Goal: Check status: Check status

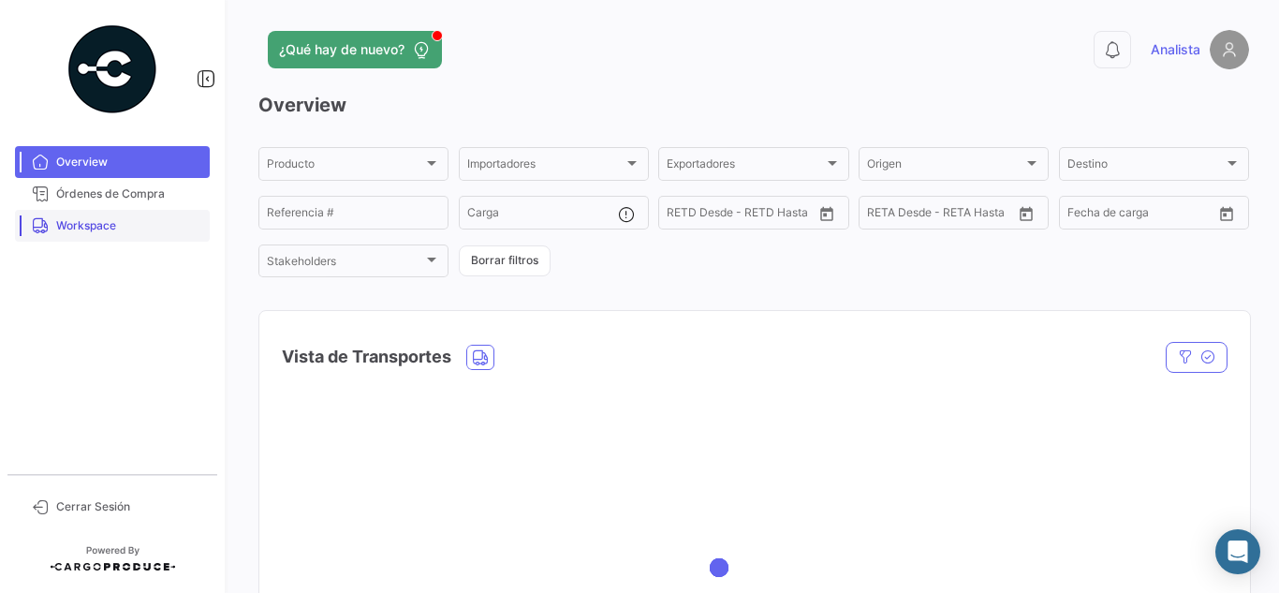
click at [51, 215] on link "Workspace" at bounding box center [112, 226] width 195 height 32
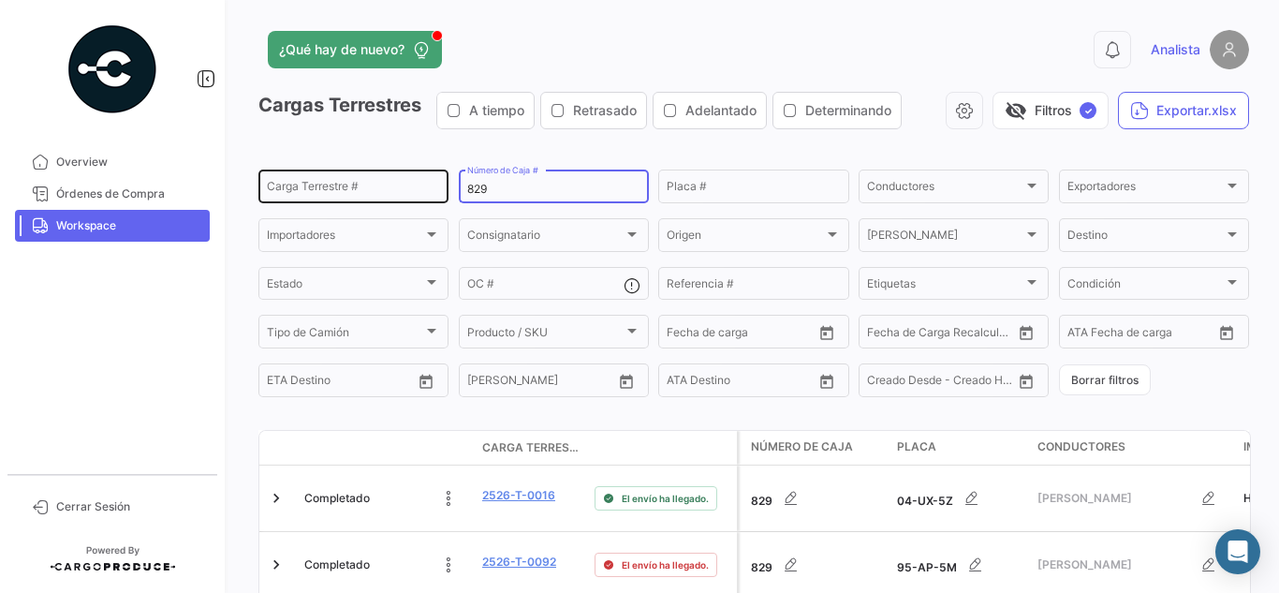
drag, startPoint x: 505, startPoint y: 188, endPoint x: 299, endPoint y: 173, distance: 206.5
click at [0, 0] on div "Carga Terrestre # 829 Número de Caja # Placa # Conductores Conductores Exportad…" at bounding box center [0, 0] width 0 height 0
type input "347"
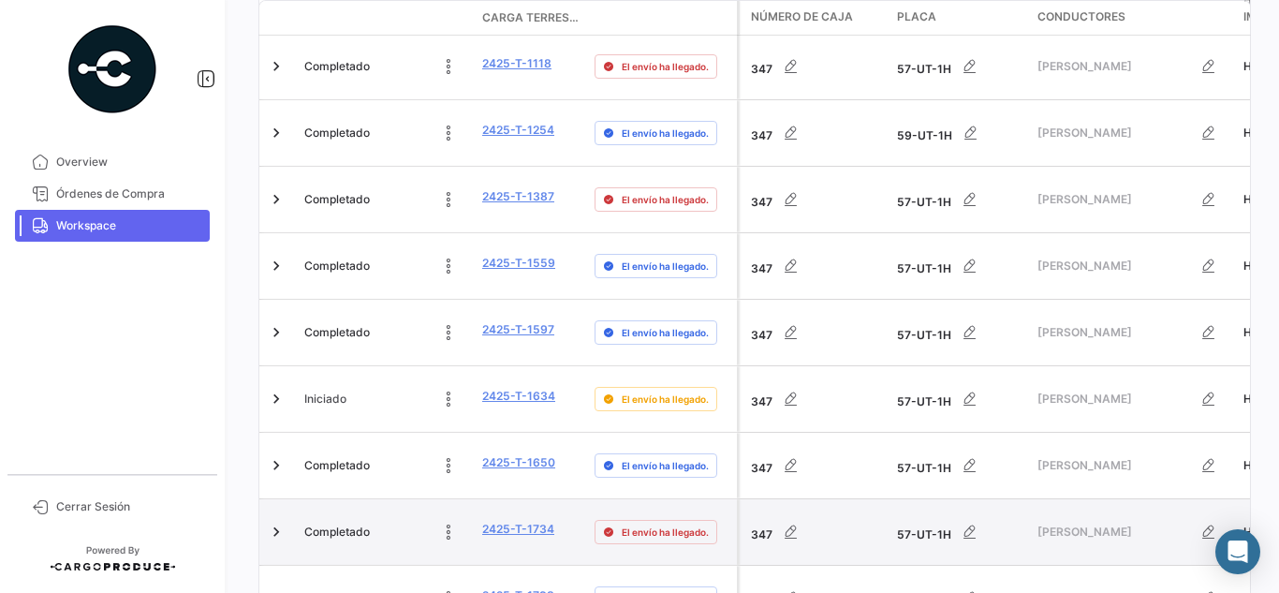
scroll to position [1103, 0]
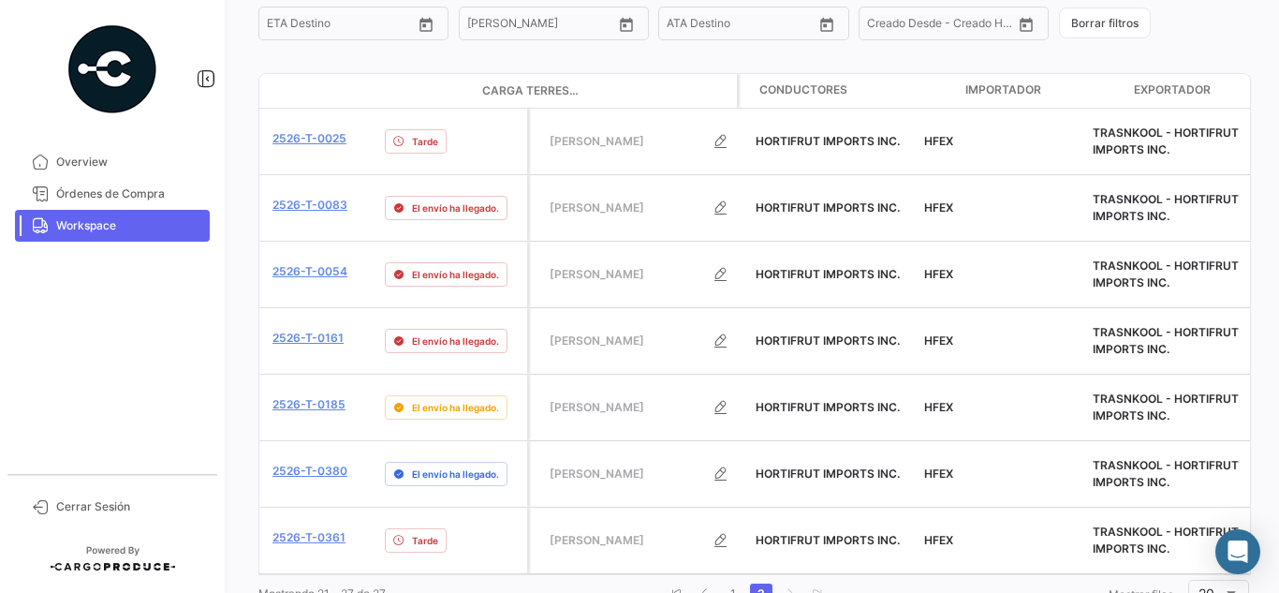
scroll to position [0, 213]
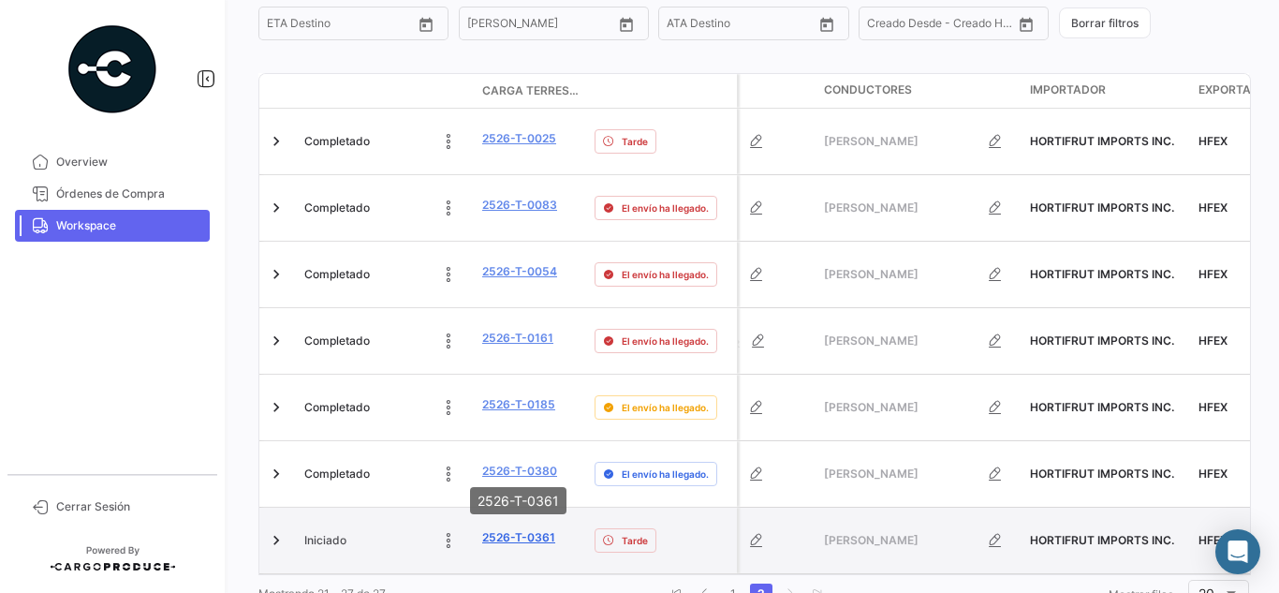
click at [509, 529] on link "2526-T-0361" at bounding box center [518, 537] width 73 height 17
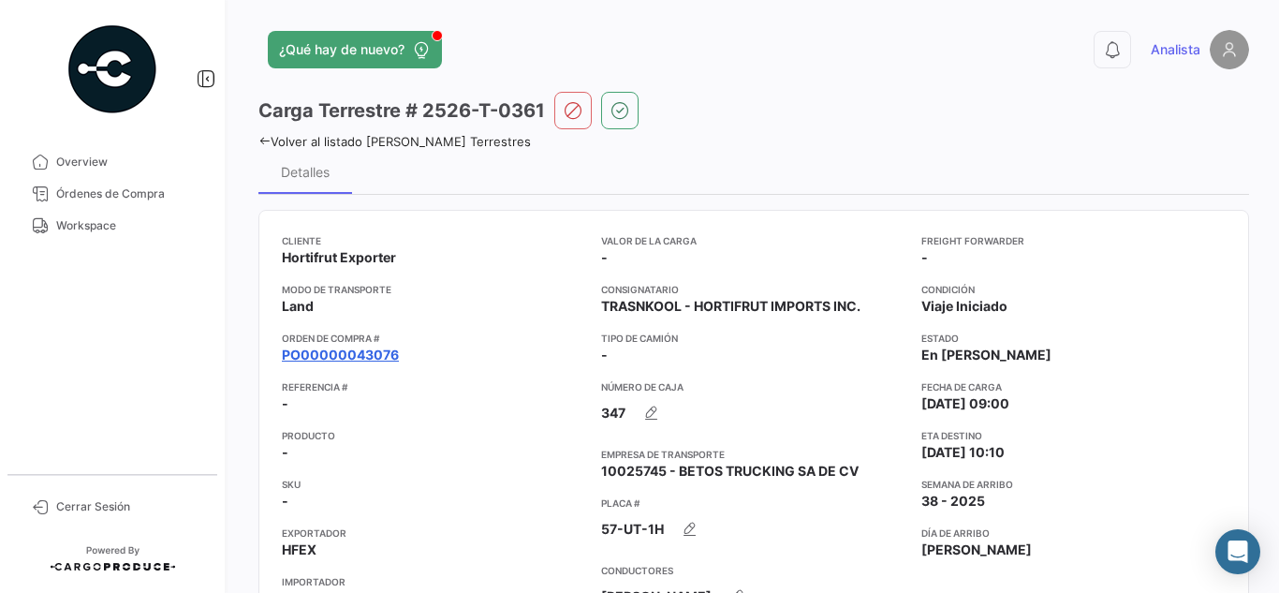
click at [358, 359] on link "PO00000043076" at bounding box center [340, 355] width 117 height 19
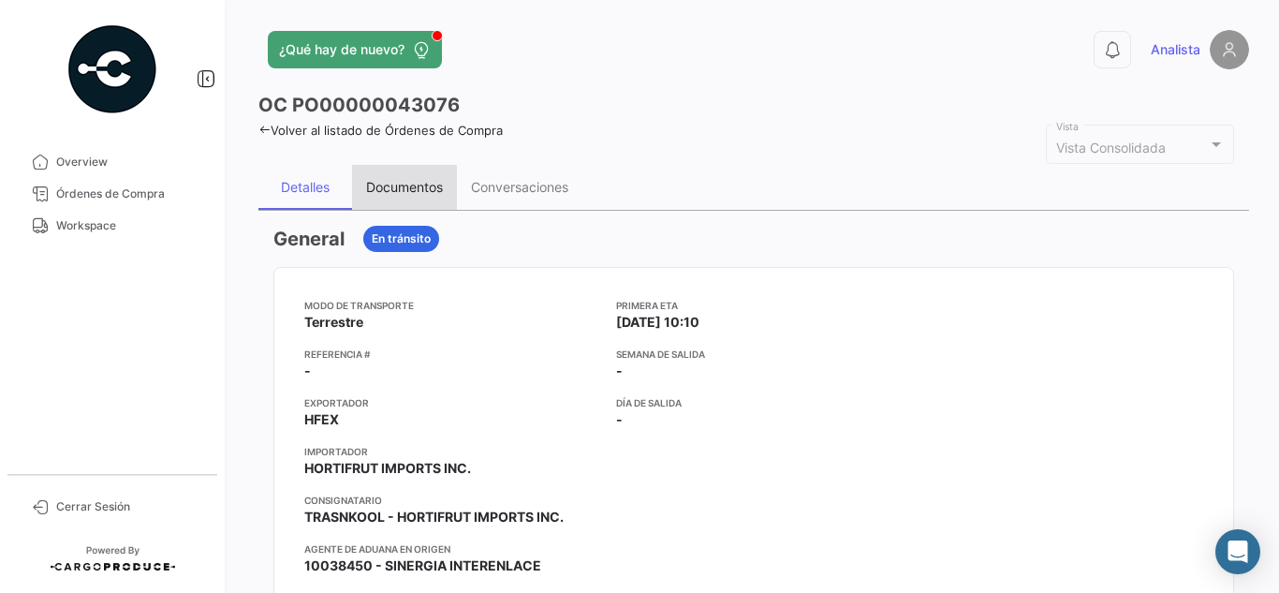
click at [429, 183] on div "Documentos" at bounding box center [404, 187] width 77 height 16
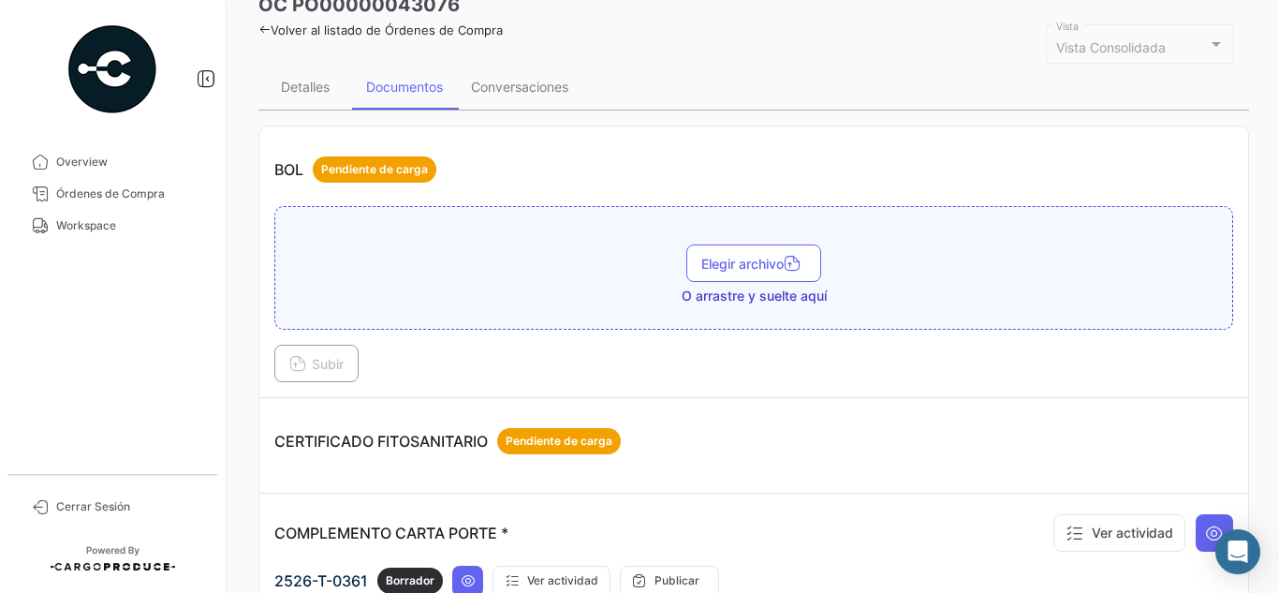
scroll to position [94, 0]
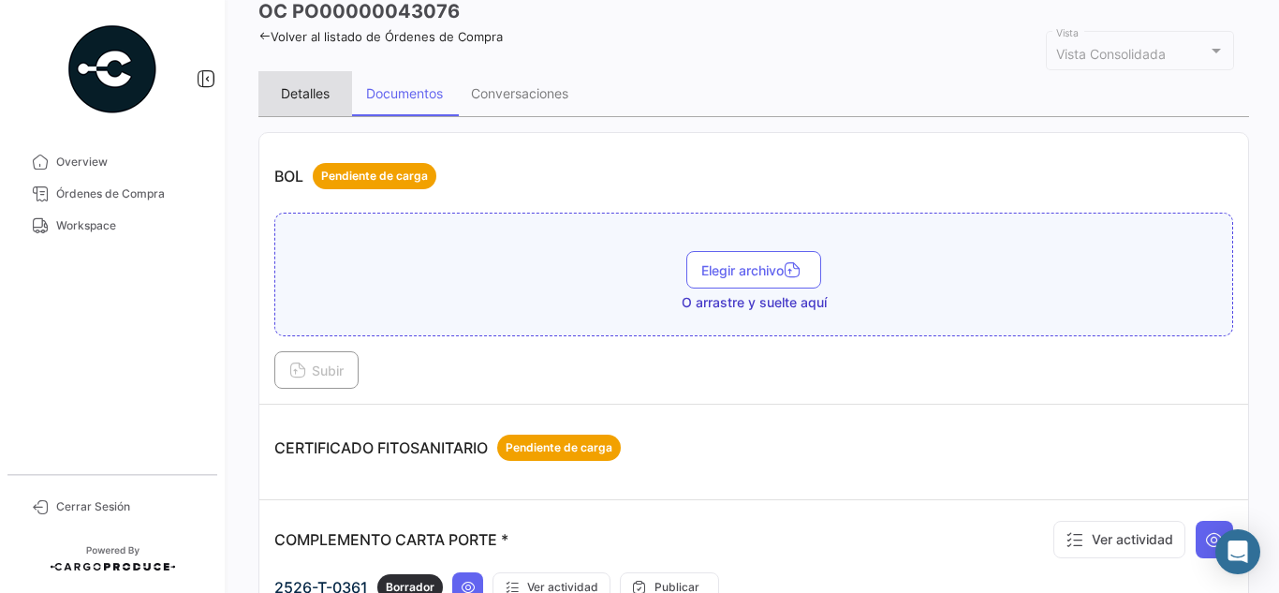
click at [318, 86] on div "Detalles" at bounding box center [305, 93] width 49 height 16
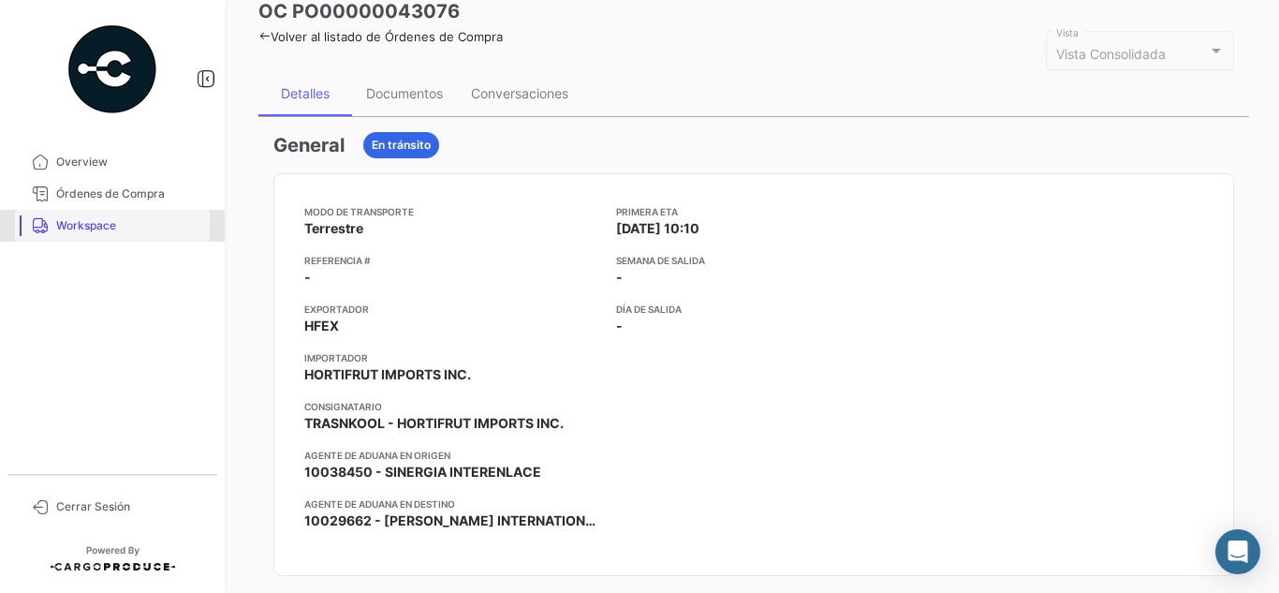
click at [110, 237] on link "Workspace" at bounding box center [112, 226] width 195 height 32
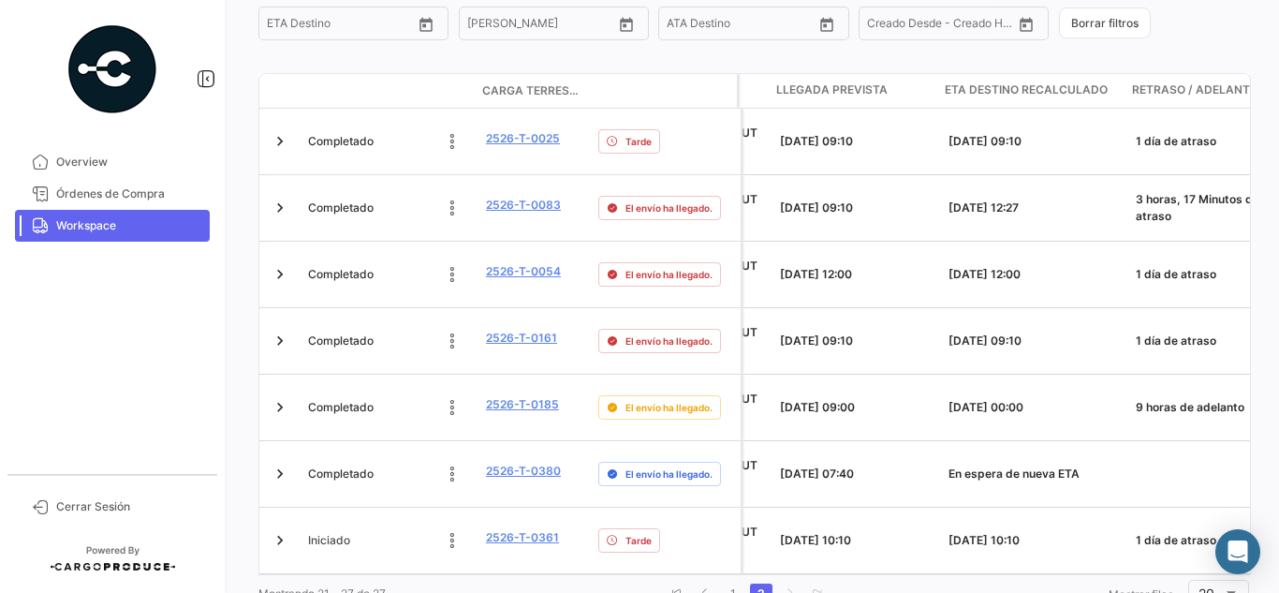
scroll to position [0, 992]
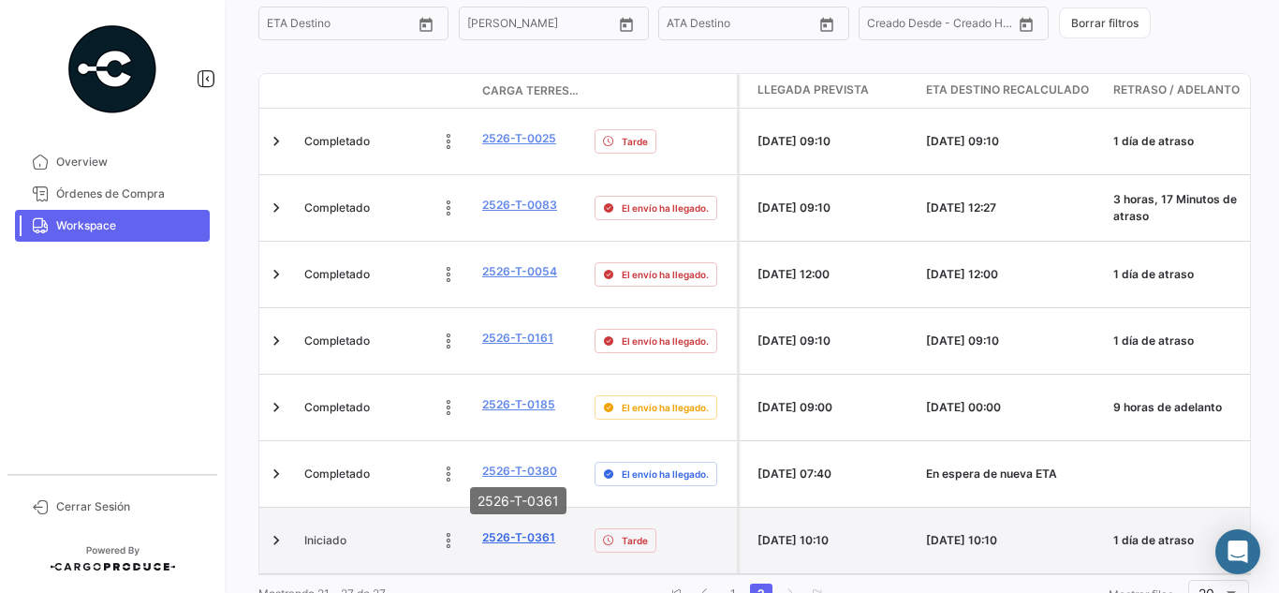
click at [516, 529] on link "2526-T-0361" at bounding box center [518, 537] width 73 height 17
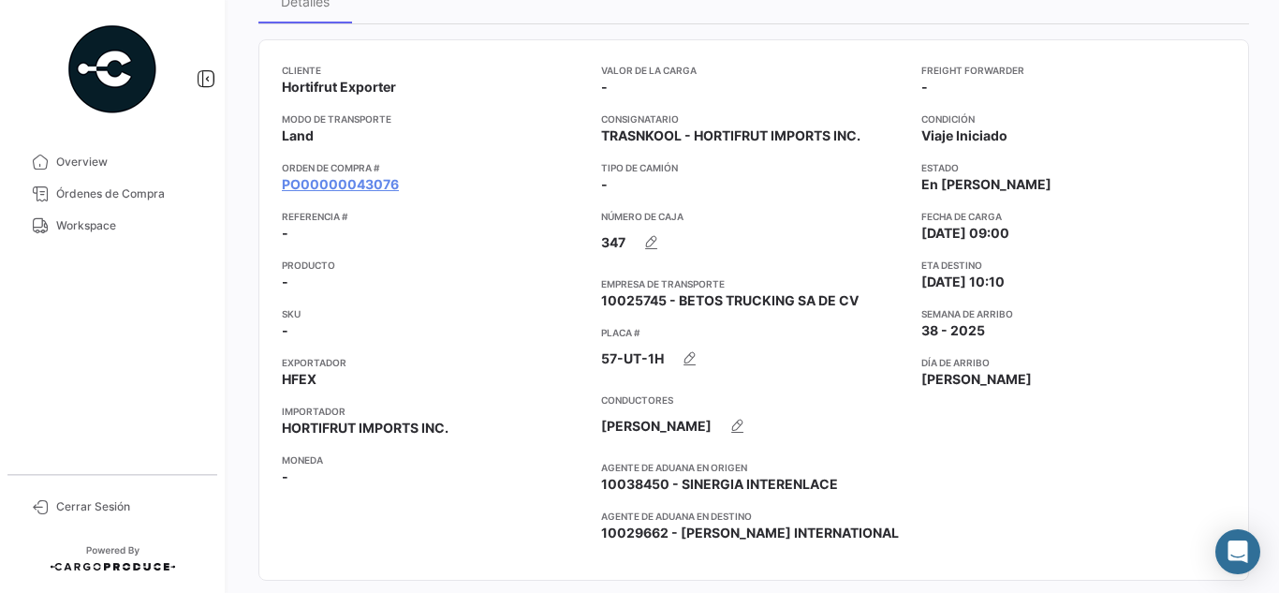
scroll to position [187, 0]
